Goal: Task Accomplishment & Management: Manage account settings

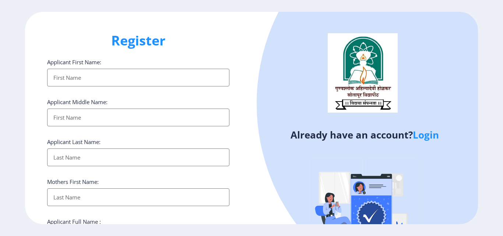
select select
click at [437, 133] on link "Login" at bounding box center [426, 134] width 26 height 13
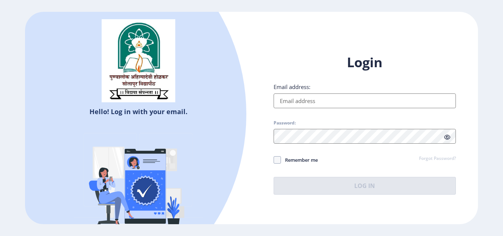
click at [360, 101] on input "Email address:" at bounding box center [365, 100] width 182 height 15
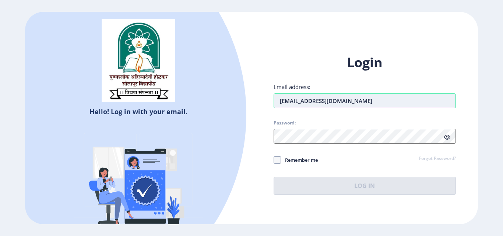
drag, startPoint x: 370, startPoint y: 101, endPoint x: 263, endPoint y: 107, distance: 107.0
click at [274, 107] on input "kirtibidarkar1252@gmail.com" at bounding box center [365, 100] width 182 height 15
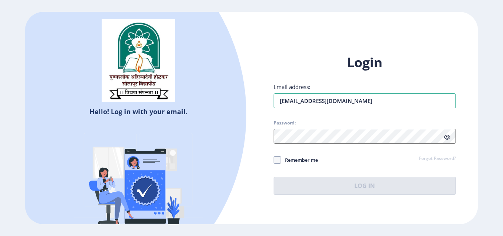
type input "kirtibidarkar1252@gmail.com"
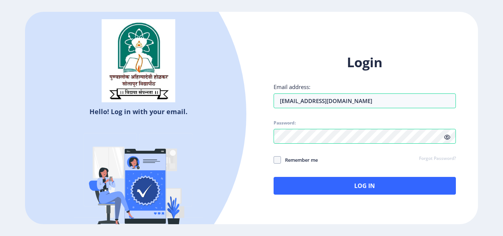
click at [448, 137] on icon at bounding box center [447, 137] width 6 height 6
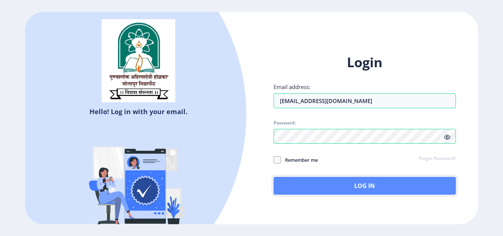
click at [361, 184] on button "Log In" at bounding box center [365, 186] width 182 height 18
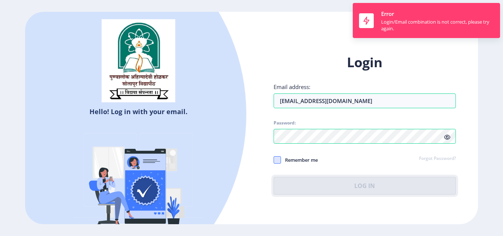
click at [276, 161] on span at bounding box center [277, 159] width 7 height 7
click at [274, 160] on input "Remember me" at bounding box center [274, 160] width 0 height 0
checkbox input "true"
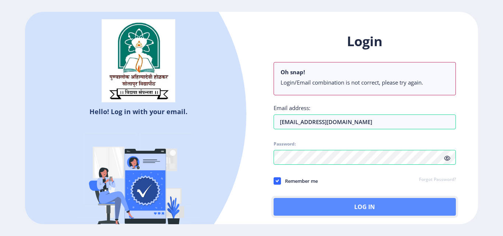
click at [322, 203] on button "Log In" at bounding box center [365, 207] width 182 height 18
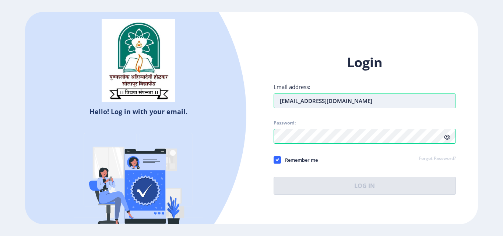
click at [370, 98] on input "kirtibidarkar1252@gmail.com" at bounding box center [365, 100] width 182 height 15
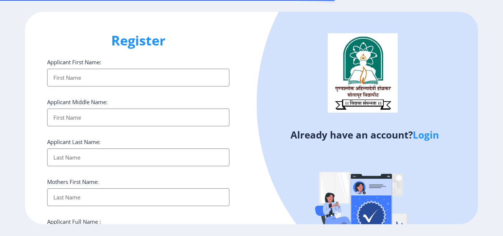
select select
click at [433, 136] on link "Login" at bounding box center [426, 134] width 26 height 13
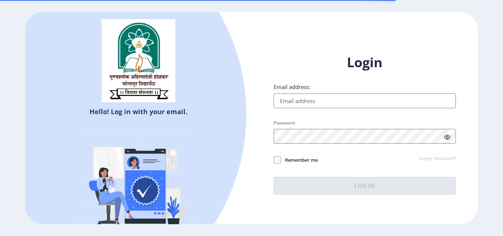
click at [331, 100] on input "Email address:" at bounding box center [365, 100] width 182 height 15
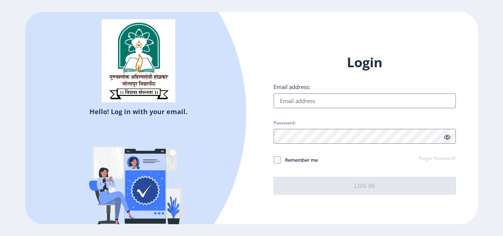
paste input "[EMAIL_ADDRESS][DOMAIN_NAME]"
type input "[EMAIL_ADDRESS][DOMAIN_NAME]"
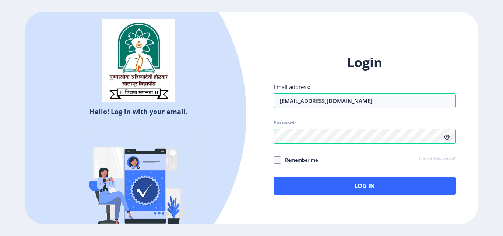
click at [293, 162] on span "Remember me" at bounding box center [299, 159] width 37 height 9
click at [274, 160] on input "Remember me" at bounding box center [274, 160] width 0 height 0
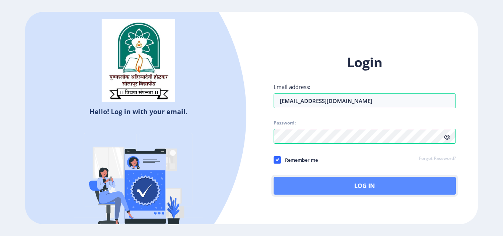
click at [312, 185] on button "Log In" at bounding box center [365, 186] width 182 height 18
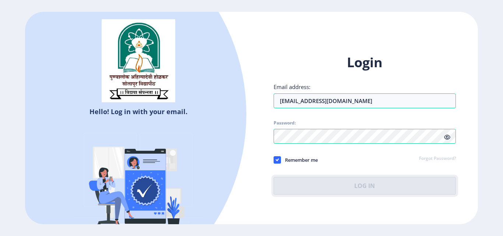
click at [282, 157] on span "Remember me" at bounding box center [299, 159] width 37 height 9
click at [274, 160] on input "Remember me" at bounding box center [274, 160] width 0 height 0
checkbox input "false"
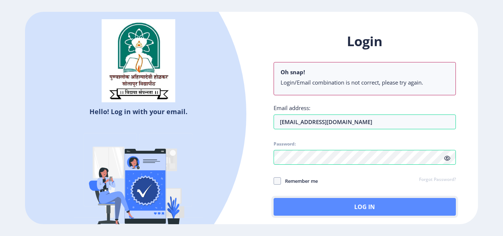
click at [321, 208] on button "Log In" at bounding box center [365, 207] width 182 height 18
